Goal: Find specific page/section: Find specific page/section

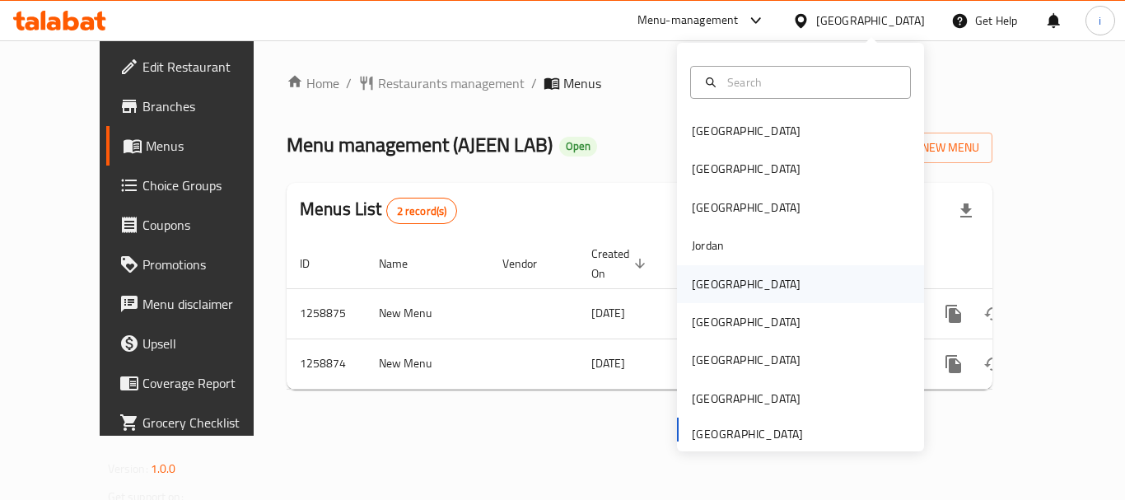
click at [712, 284] on div "[GEOGRAPHIC_DATA]" at bounding box center [746, 284] width 109 height 18
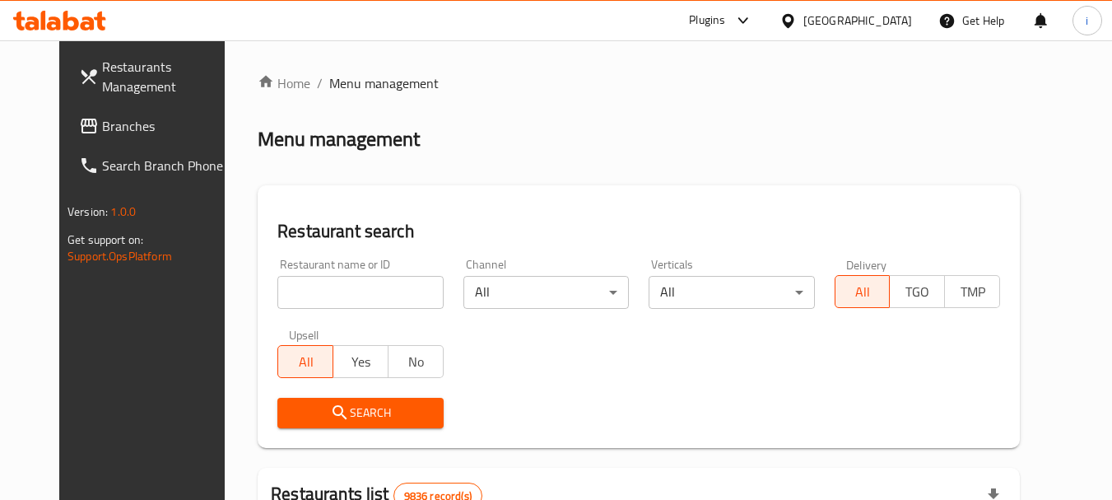
click at [102, 127] on span "Branches" at bounding box center [167, 126] width 130 height 20
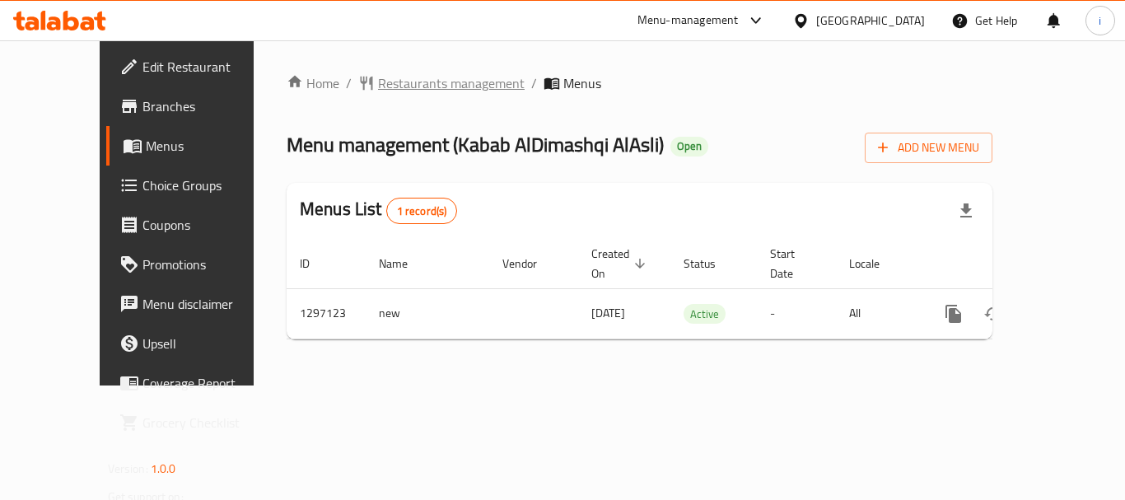
click at [411, 93] on span "Restaurants management" at bounding box center [451, 83] width 147 height 20
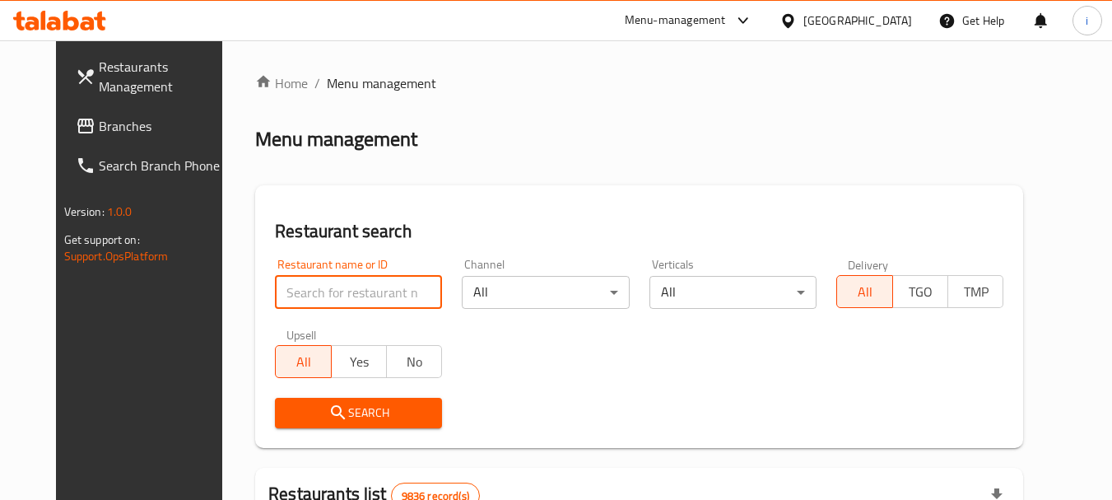
click at [357, 296] on input "search" at bounding box center [358, 292] width 167 height 33
paste input "700364"
type input "700364"
click button "Search" at bounding box center [358, 413] width 167 height 30
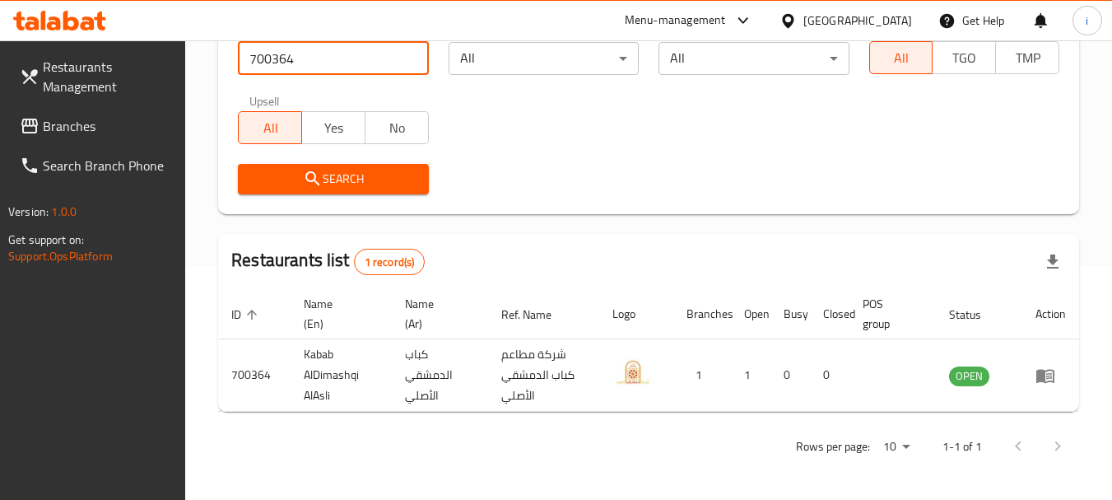
scroll to position [235, 0]
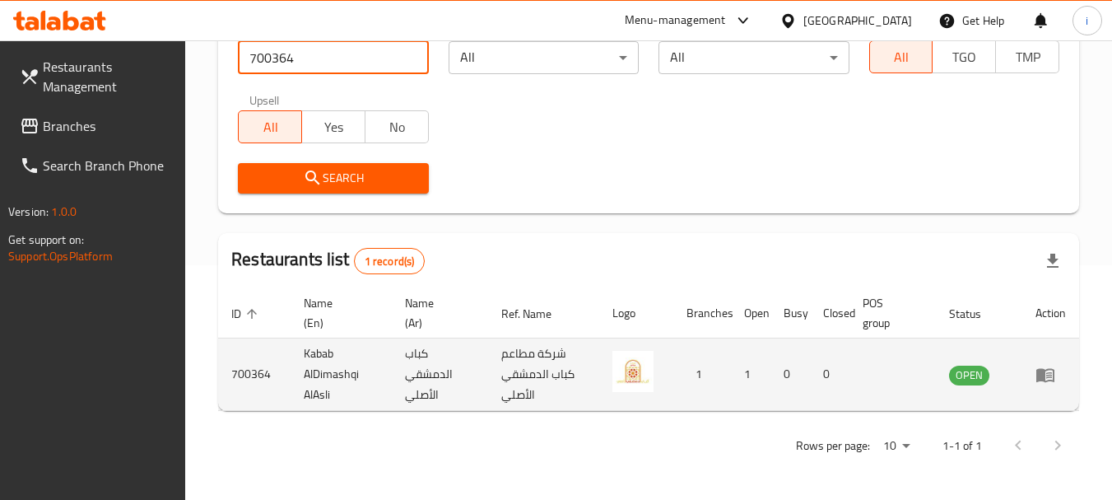
click at [1062, 370] on link "enhanced table" at bounding box center [1051, 375] width 30 height 20
